Goal: Check status: Check status

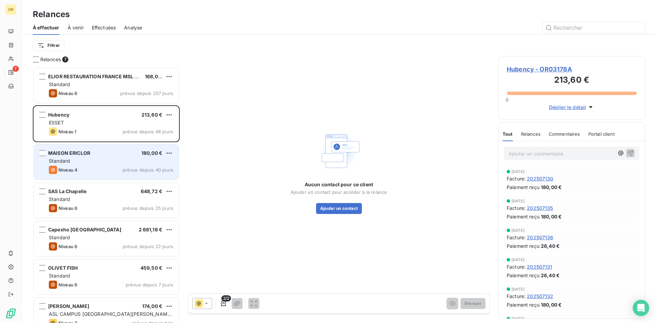
scroll to position [251, 142]
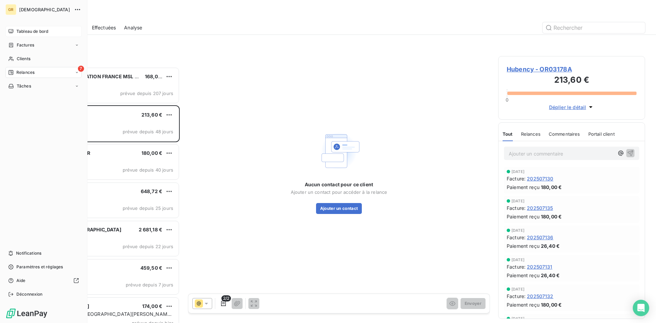
click at [9, 31] on icon at bounding box center [10, 31] width 5 height 5
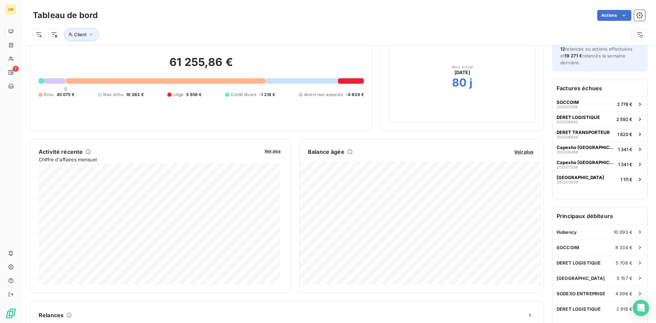
scroll to position [36, 0]
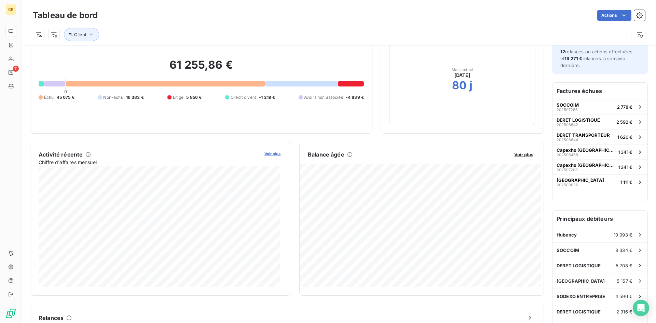
click at [270, 154] on span "Voir plus" at bounding box center [272, 153] width 16 height 5
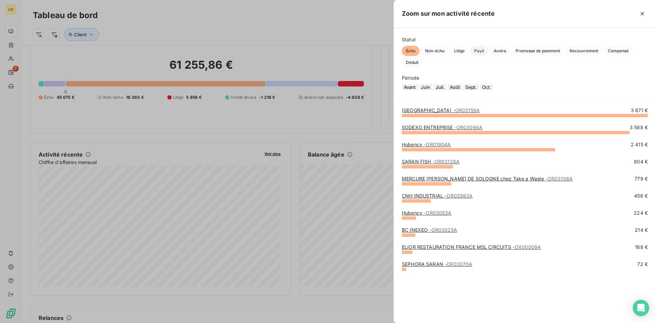
click at [483, 51] on span "Payé" at bounding box center [479, 51] width 18 height 10
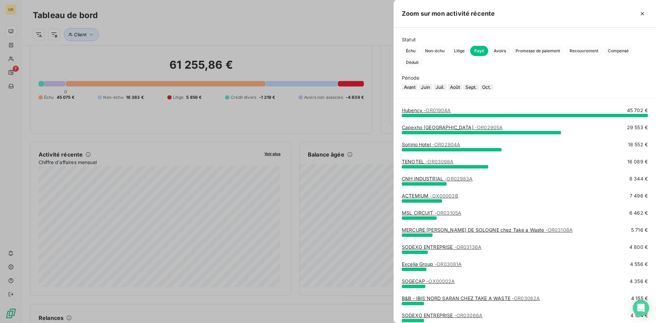
click at [479, 89] on button "Sept." at bounding box center [470, 87] width 15 height 6
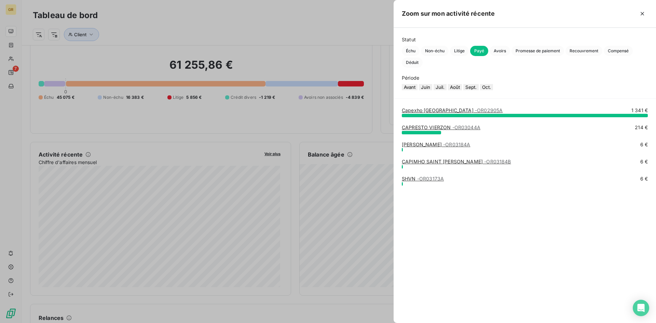
click at [462, 90] on button "Août" at bounding box center [455, 87] width 14 height 6
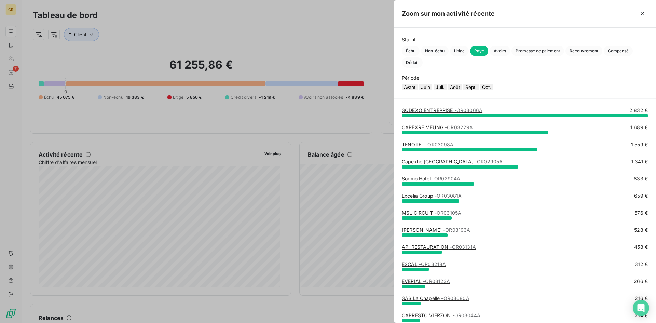
click at [406, 90] on button "Avant" at bounding box center [410, 87] width 16 height 6
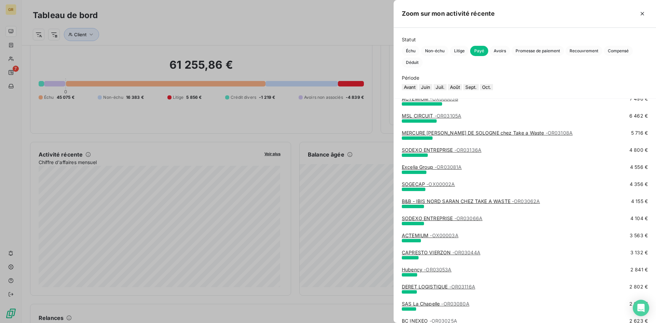
scroll to position [0, 0]
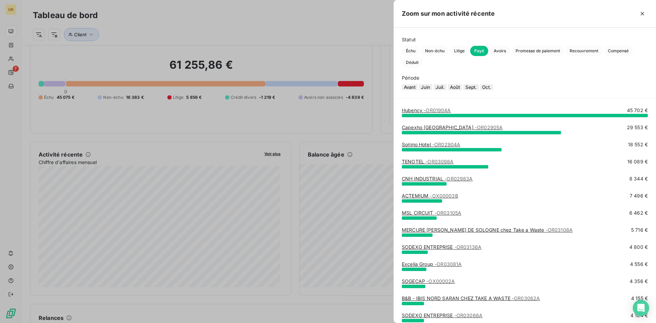
click at [430, 90] on button "Juin" at bounding box center [425, 87] width 13 height 6
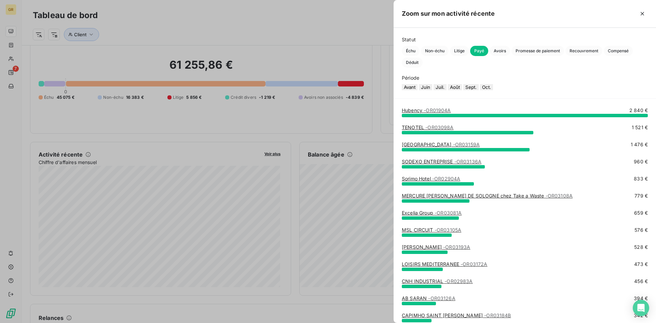
click at [447, 90] on button "Juil." at bounding box center [440, 87] width 13 height 6
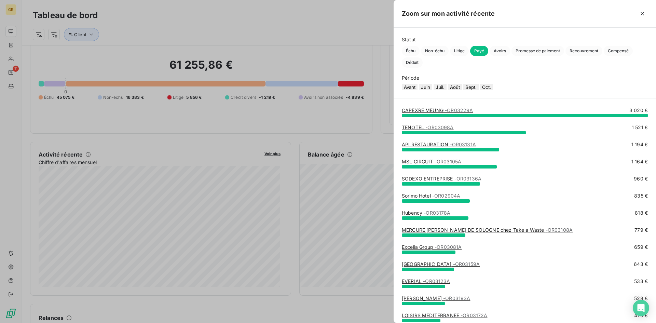
click at [461, 90] on button "Août" at bounding box center [455, 87] width 14 height 6
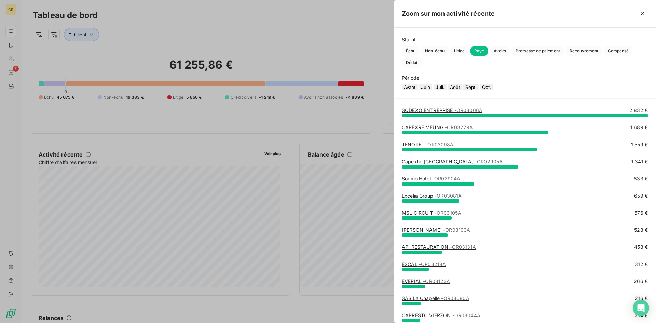
click at [479, 90] on button "Sept." at bounding box center [470, 87] width 15 height 6
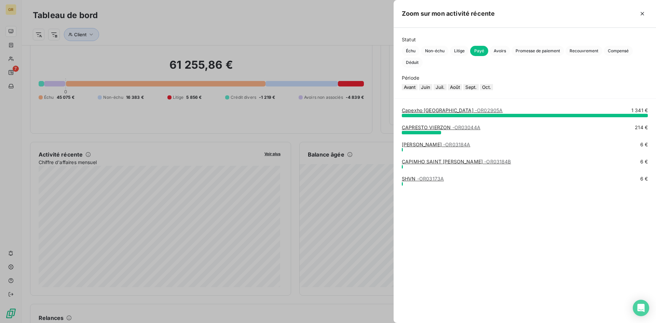
click at [493, 90] on button "Oct." at bounding box center [486, 87] width 13 height 6
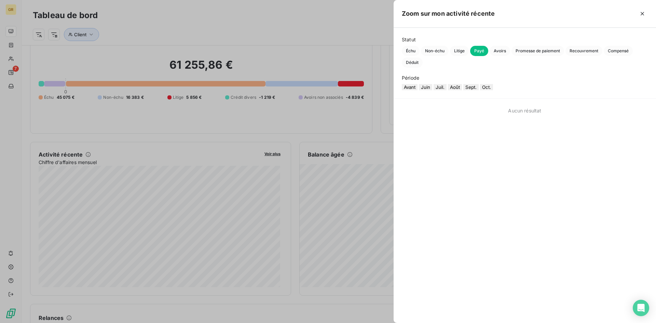
click at [462, 88] on button "Août" at bounding box center [455, 87] width 14 height 6
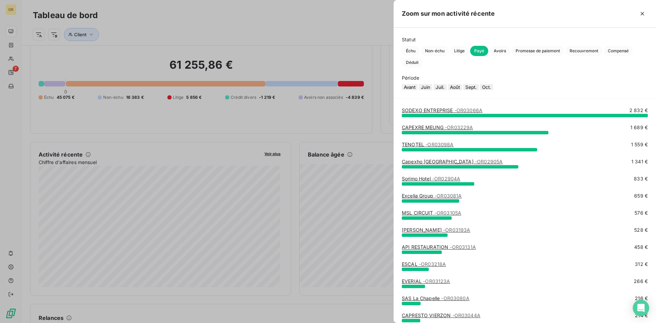
click at [479, 90] on button "Sept." at bounding box center [470, 87] width 15 height 6
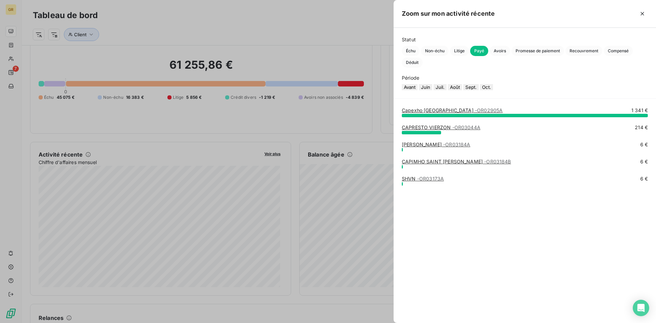
click at [462, 90] on button "Août" at bounding box center [455, 87] width 14 height 6
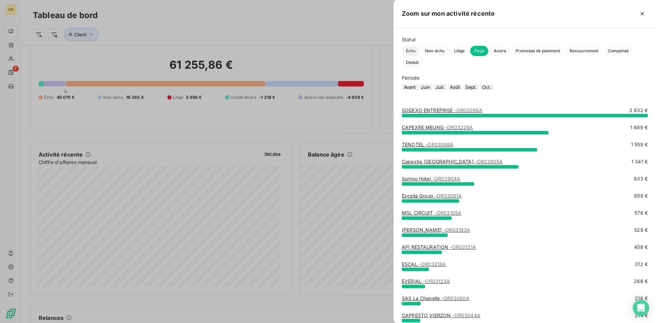
click at [410, 53] on span "Échu" at bounding box center [411, 51] width 18 height 10
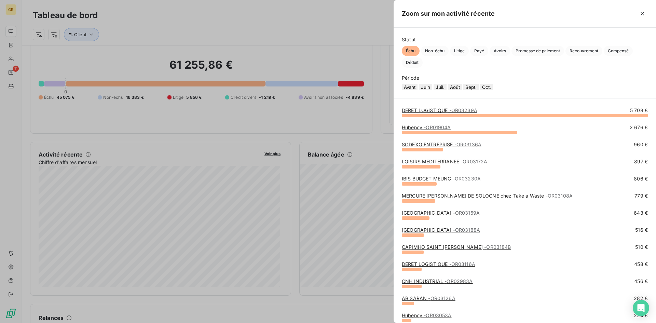
click at [313, 131] on div at bounding box center [328, 161] width 656 height 323
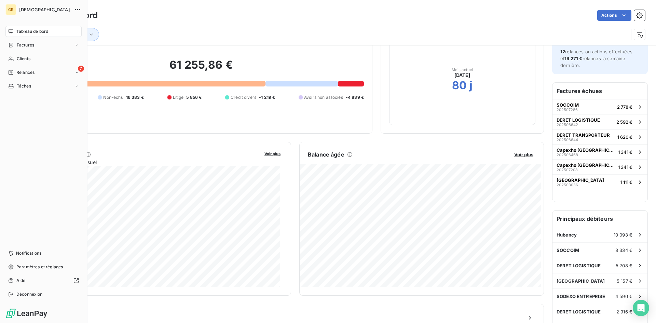
click at [18, 47] on span "Factures" at bounding box center [25, 45] width 17 height 6
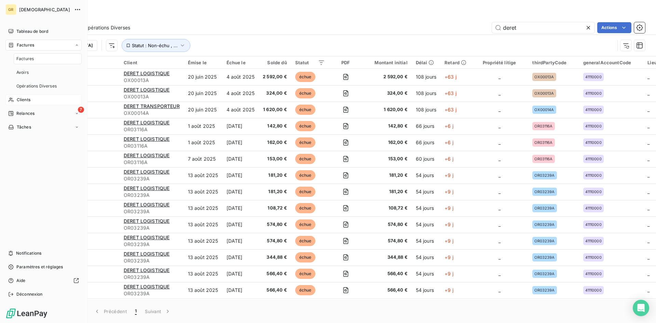
click at [24, 98] on span "Clients" at bounding box center [24, 100] width 14 height 6
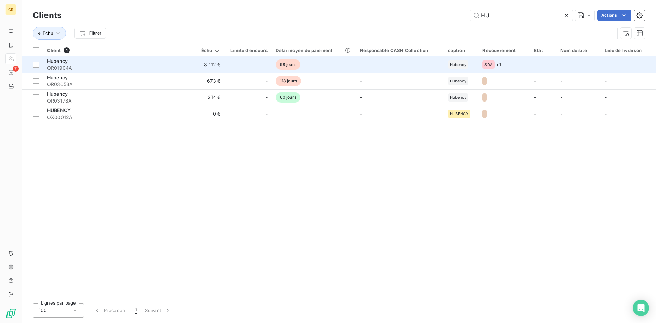
type input "HU"
click at [172, 68] on span "OR01904A" at bounding box center [111, 68] width 128 height 7
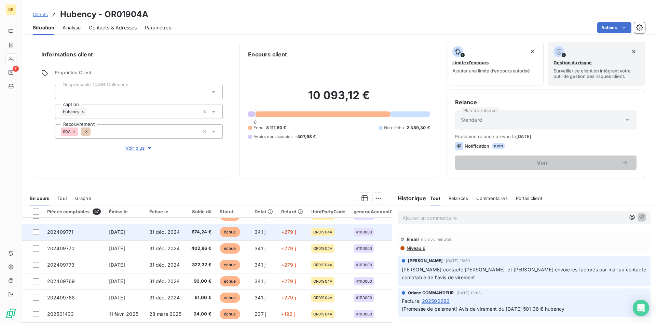
scroll to position [34, 0]
